Goal: Find specific page/section: Find specific page/section

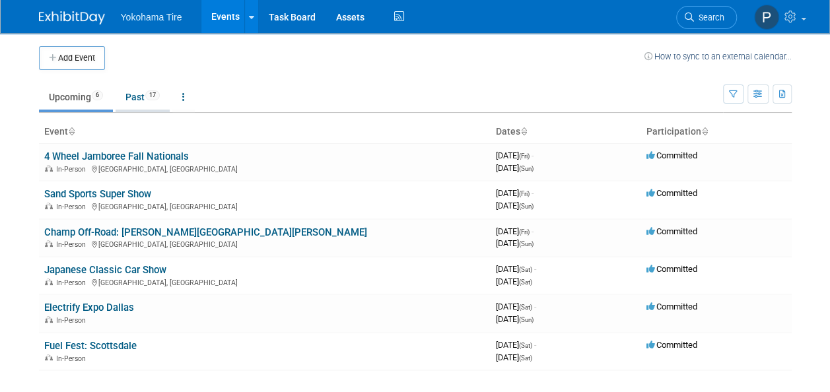
click at [131, 90] on link "Past 17" at bounding box center [143, 96] width 54 height 25
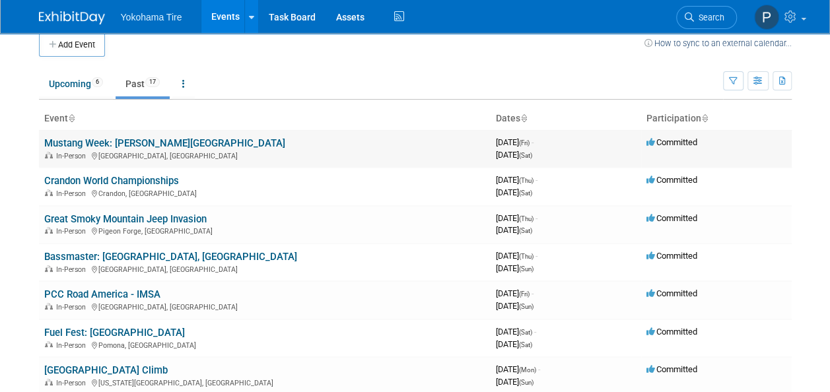
scroll to position [5, 0]
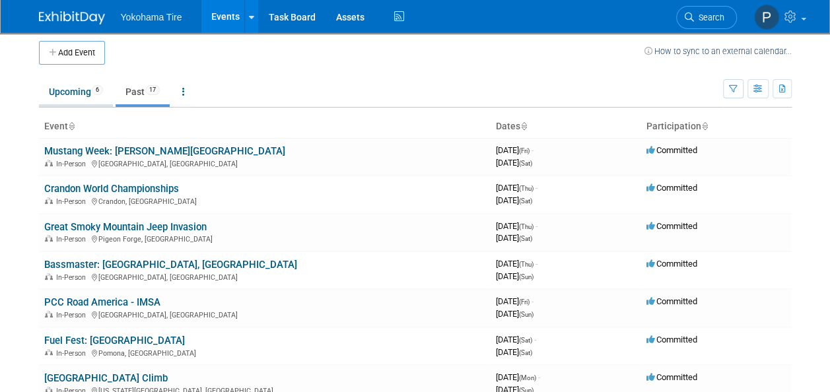
click at [53, 94] on link "Upcoming 6" at bounding box center [76, 91] width 74 height 25
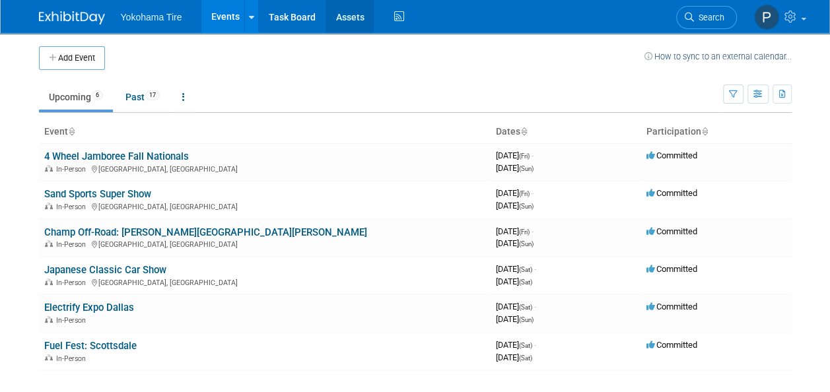
click at [349, 20] on link "Assets" at bounding box center [349, 16] width 48 height 33
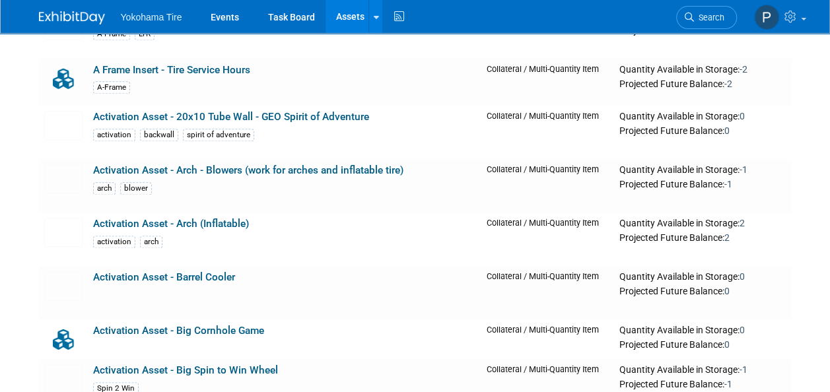
scroll to position [830, 0]
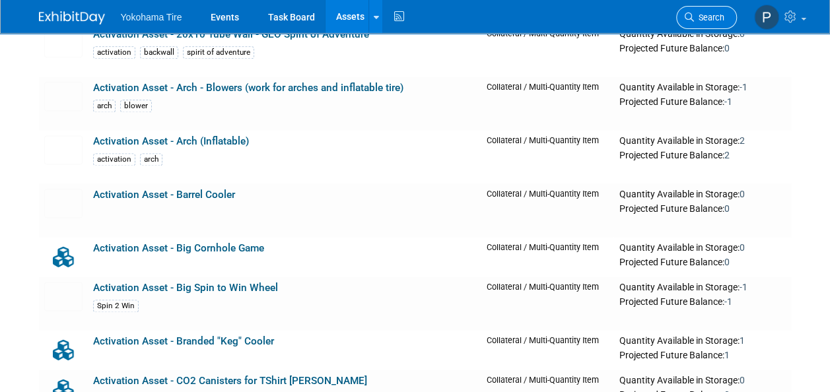
click at [705, 15] on span "Search" at bounding box center [709, 18] width 30 height 10
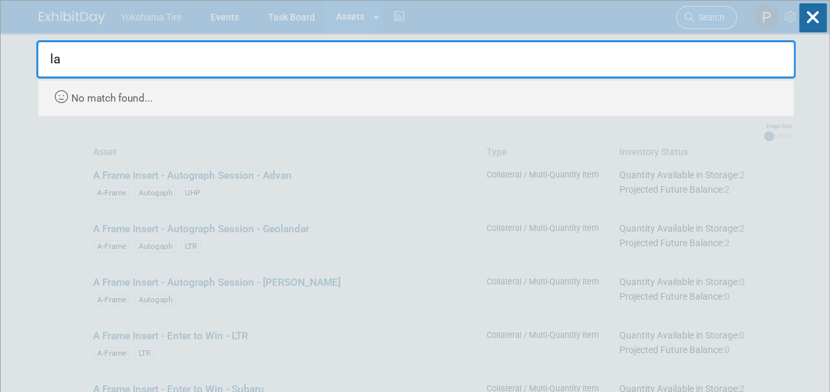
type input "l"
type input "a"
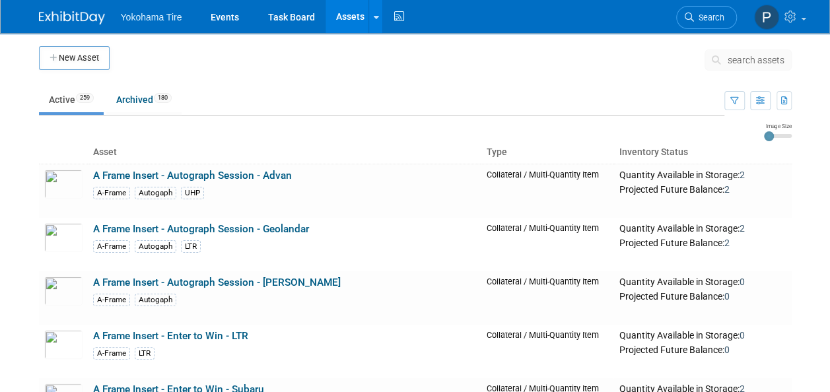
click at [743, 59] on span "search assets" at bounding box center [755, 60] width 57 height 11
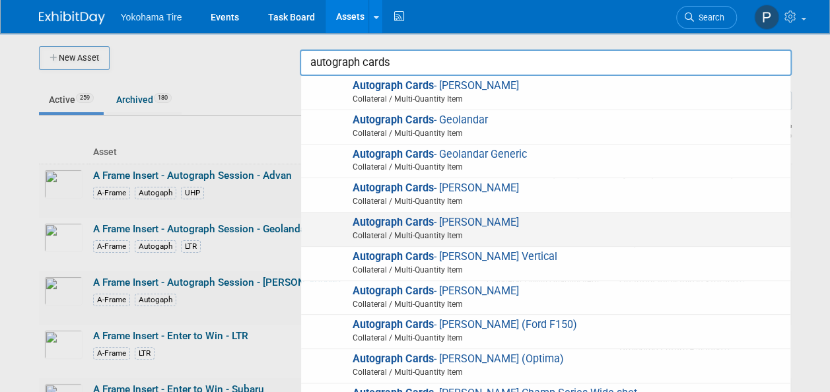
click at [477, 224] on span "Autograph Cards - Larry Chen Collateral / Multi-Quantity Item" at bounding box center [546, 229] width 476 height 27
type input "Autograph Cards - [PERSON_NAME]"
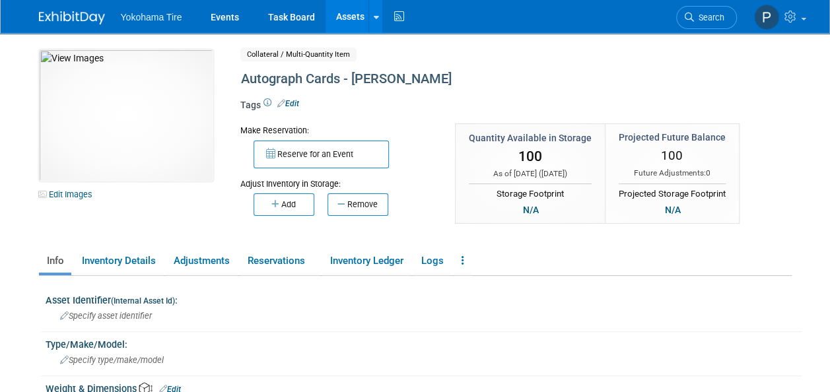
click at [73, 230] on div "10050748-10722839-a965cf20-cce6-4013-ac21-10fab1a828ee.jpg Edit Images Collater…" at bounding box center [415, 144] width 772 height 189
